Goal: Find contact information: Find contact information

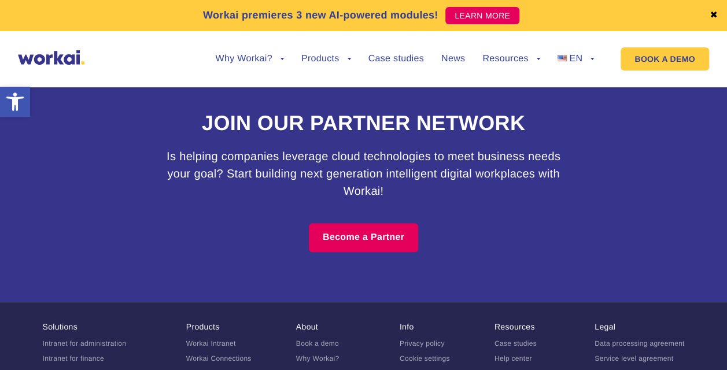
scroll to position [6953, 0]
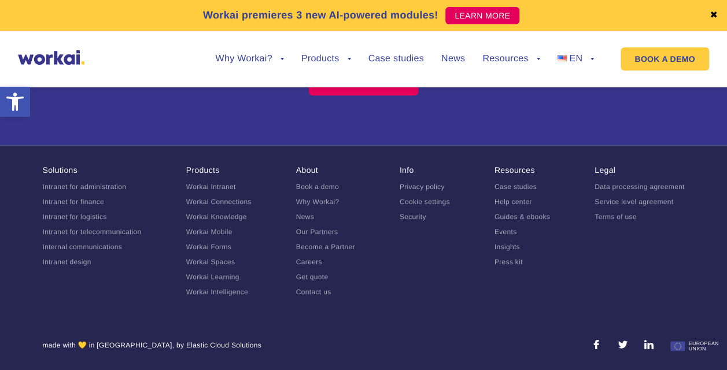
click at [316, 289] on link "Contact us" at bounding box center [313, 292] width 35 height 8
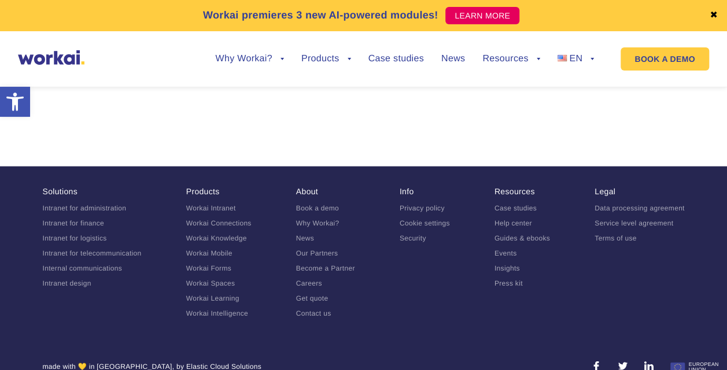
scroll to position [1261, 0]
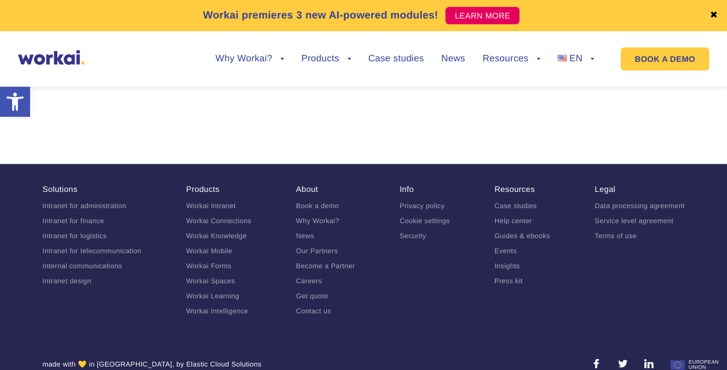
click at [614, 232] on link "Terms of use" at bounding box center [615, 236] width 42 height 8
